Goal: Task Accomplishment & Management: Complete application form

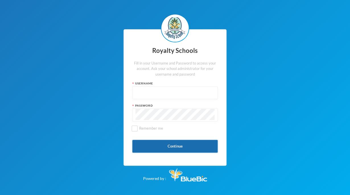
type input "admin"
click at [166, 144] on button "Continue" at bounding box center [174, 146] width 85 height 13
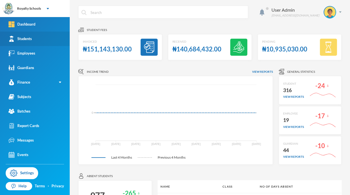
click at [36, 35] on link "Students" at bounding box center [35, 39] width 70 height 15
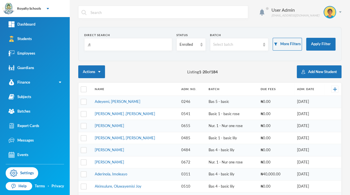
click at [99, 40] on input "/l" at bounding box center [128, 44] width 82 height 13
type input "/"
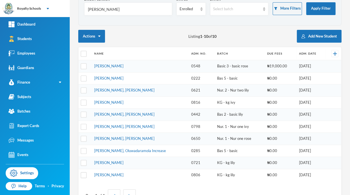
scroll to position [36, 0]
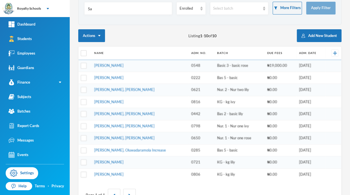
type input "S"
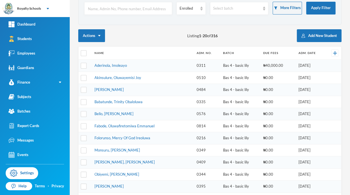
click at [236, 172] on td "Bas 4 - basic lily" at bounding box center [241, 175] width 40 height 12
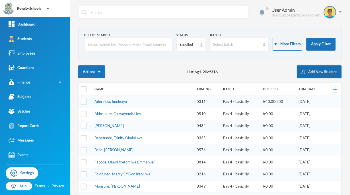
click at [311, 76] on button "Add New Student" at bounding box center [319, 72] width 45 height 13
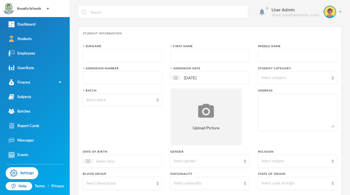
scroll to position [2, 0]
